Goal: Communication & Community: Connect with others

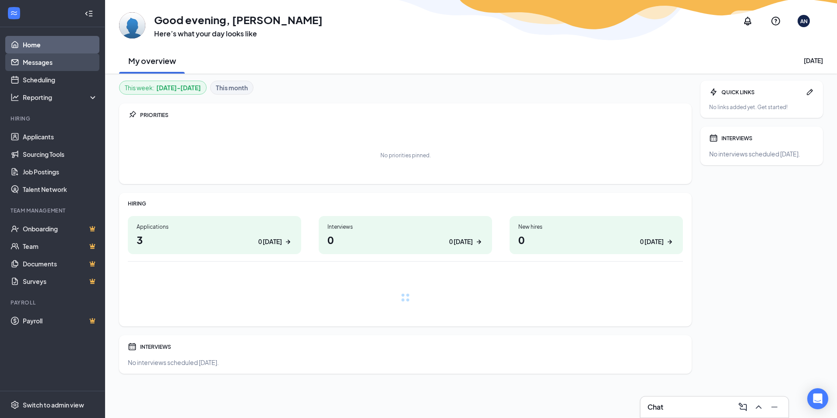
drag, startPoint x: 28, startPoint y: 61, endPoint x: 39, endPoint y: 59, distance: 11.1
click at [30, 60] on link "Messages" at bounding box center [60, 62] width 75 height 18
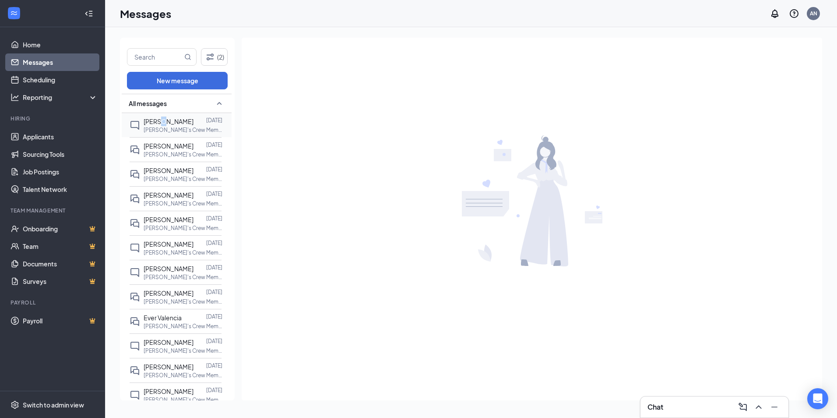
click at [163, 120] on span "[PERSON_NAME]" at bounding box center [169, 121] width 50 height 8
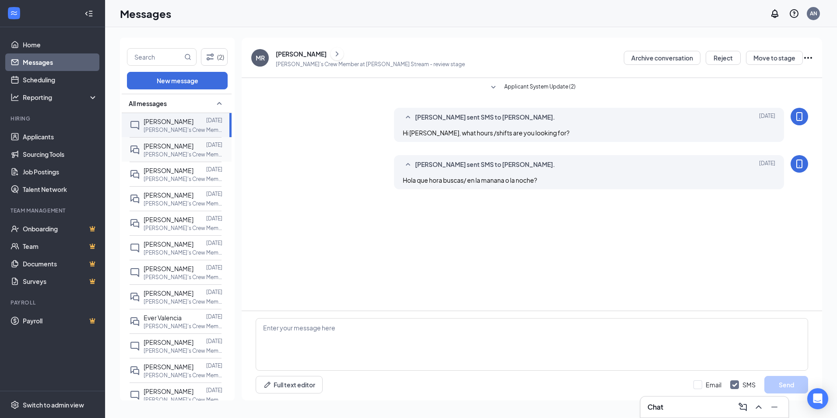
drag, startPoint x: 163, startPoint y: 120, endPoint x: 154, endPoint y: 144, distance: 25.5
click at [154, 144] on span "[PERSON_NAME]" at bounding box center [169, 146] width 50 height 8
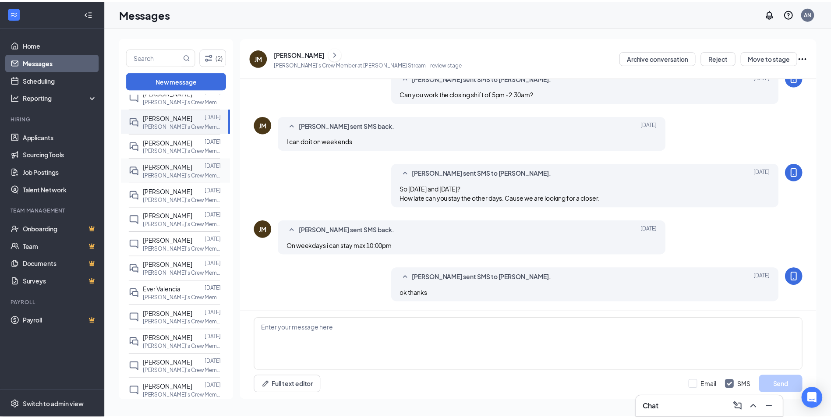
scroll to position [44, 0]
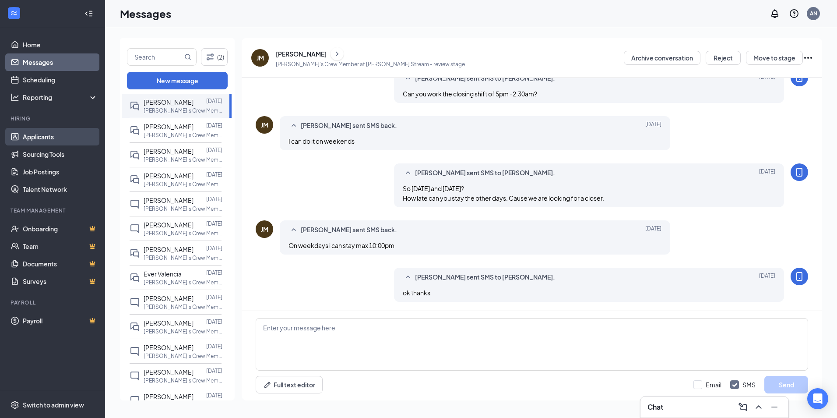
click at [26, 137] on link "Applicants" at bounding box center [60, 137] width 75 height 18
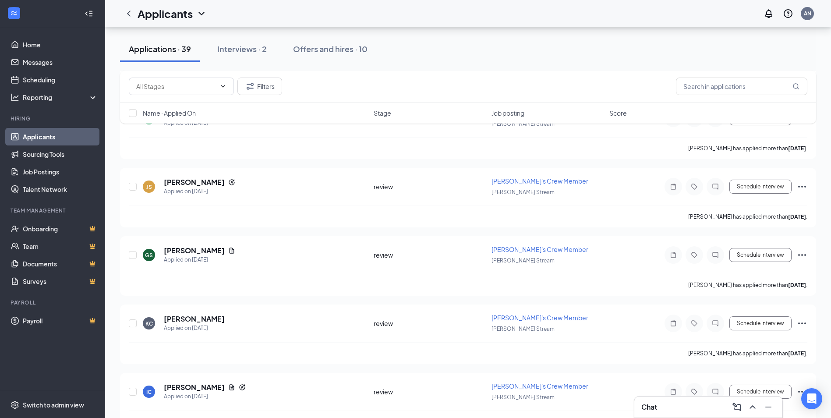
scroll to position [350, 0]
